Goal: Navigation & Orientation: Go to known website

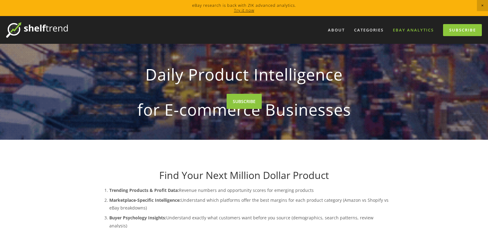
click at [408, 32] on link "eBay Analytics" at bounding box center [413, 30] width 49 height 10
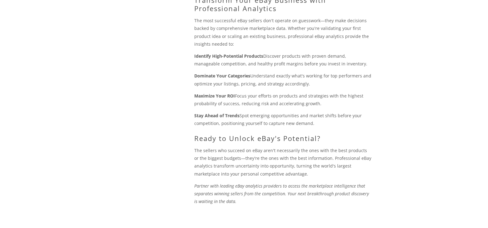
scroll to position [748, 0]
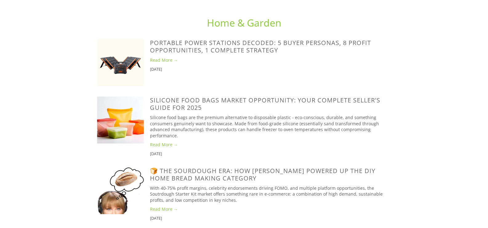
scroll to position [1233, 0]
